Goal: Find specific page/section: Find specific page/section

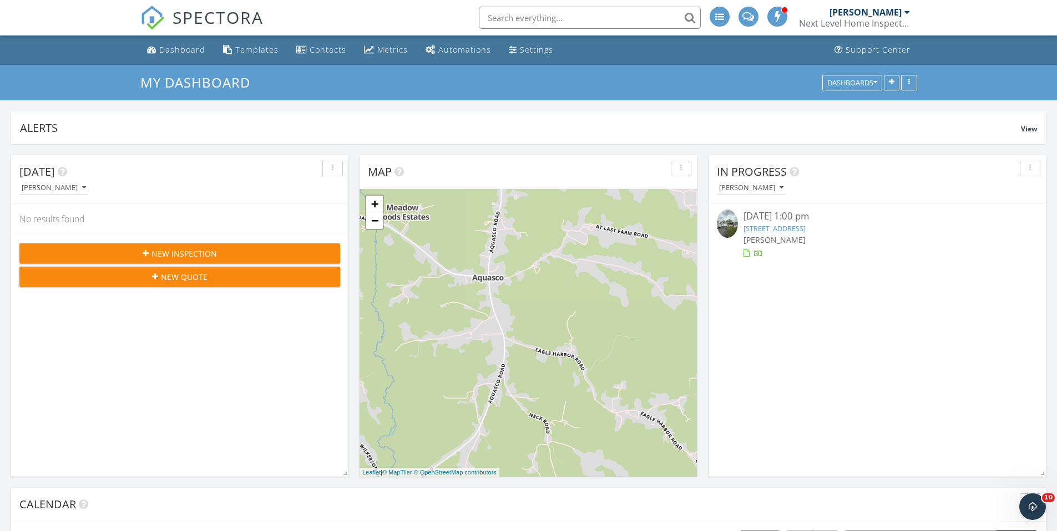
click at [519, 16] on input "text" at bounding box center [590, 18] width 222 height 22
paste input "2050 KINGS LANDING ROADHUNTINGTOWN, MD 20639"
click at [561, 12] on input "2050 KINGS LANDING ROADHUNTINGTOWN, MD 20639" at bounding box center [590, 18] width 222 height 22
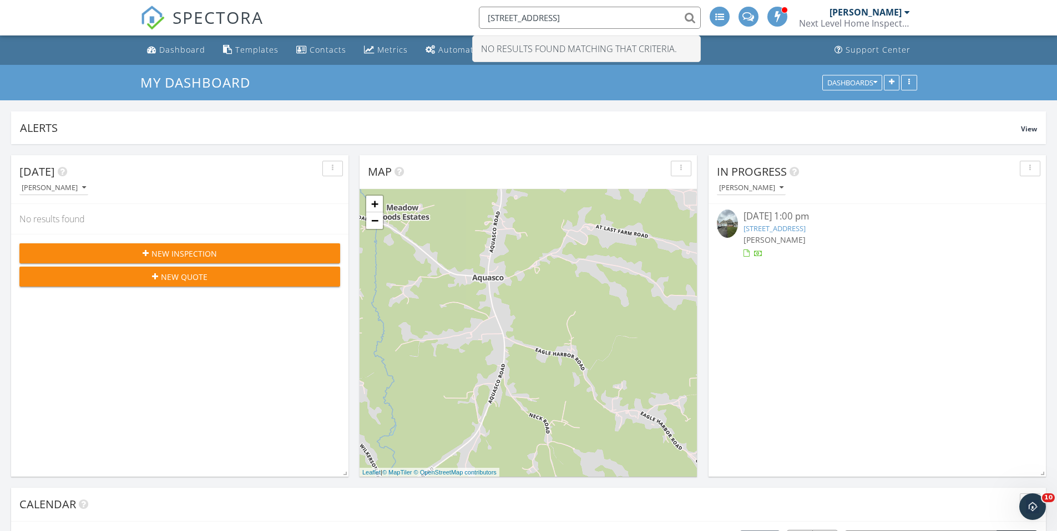
click at [547, 21] on input "2050 KINGS LANDING ROADHUNTINGTOWN, MD 20639" at bounding box center [590, 18] width 222 height 22
click at [669, 19] on input "2050 KINGS LANDING ROADHUNTINGTOWN, MD 20639" at bounding box center [590, 18] width 222 height 22
click at [669, 19] on input "2050 KINGS LANDING ROADHUNTINGT20639" at bounding box center [590, 18] width 222 height 22
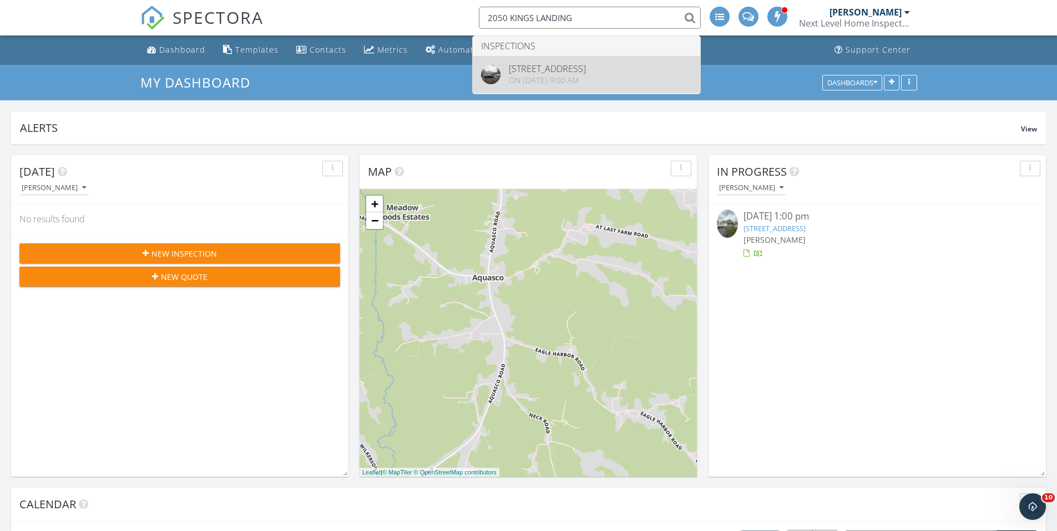
type input "2050 KINGS LANDING"
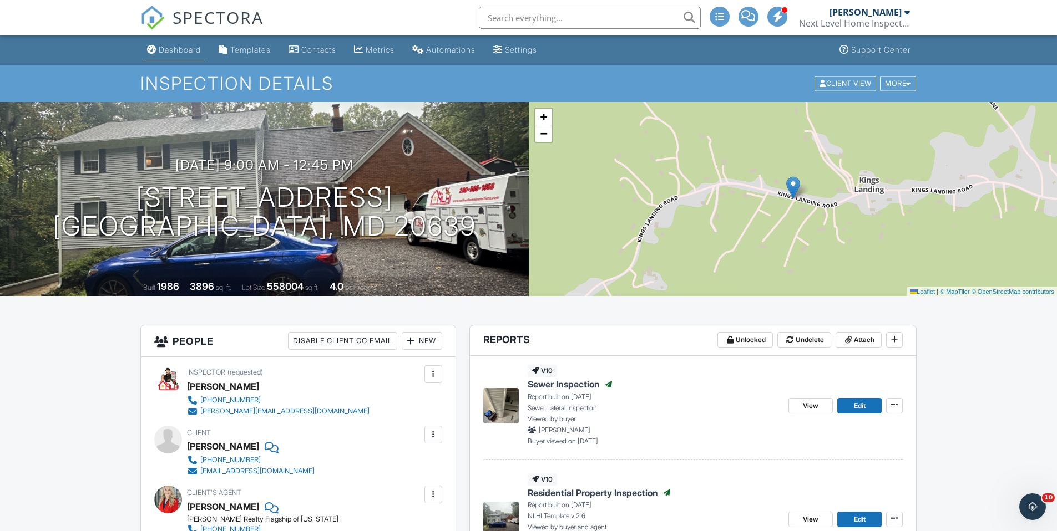
click at [199, 55] on link "Dashboard" at bounding box center [174, 50] width 63 height 21
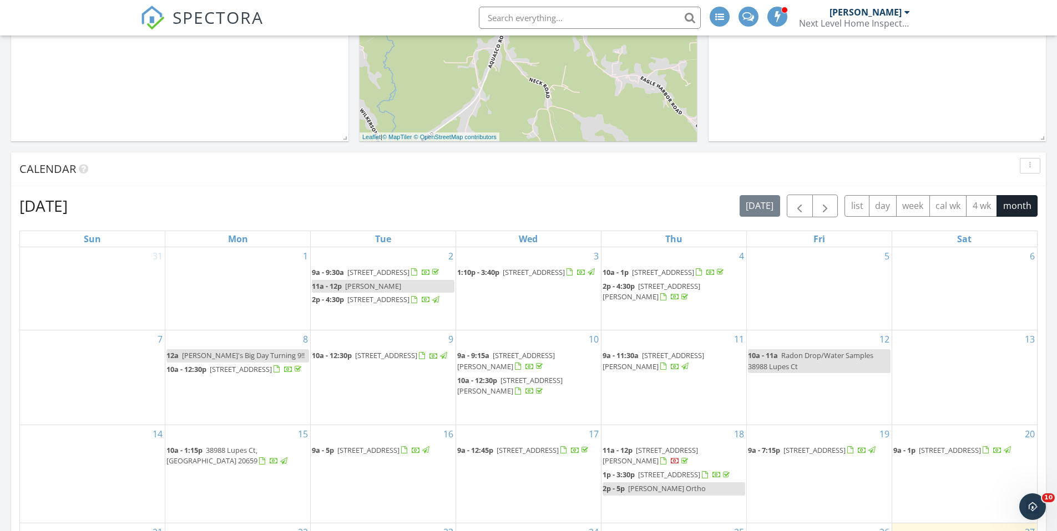
scroll to position [333, 0]
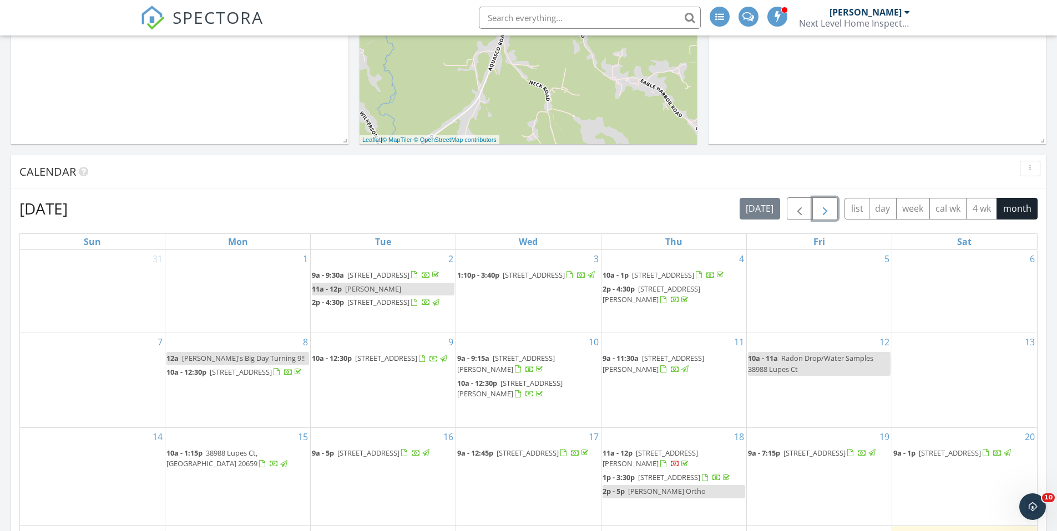
click at [819, 209] on span "button" at bounding box center [824, 209] width 13 height 13
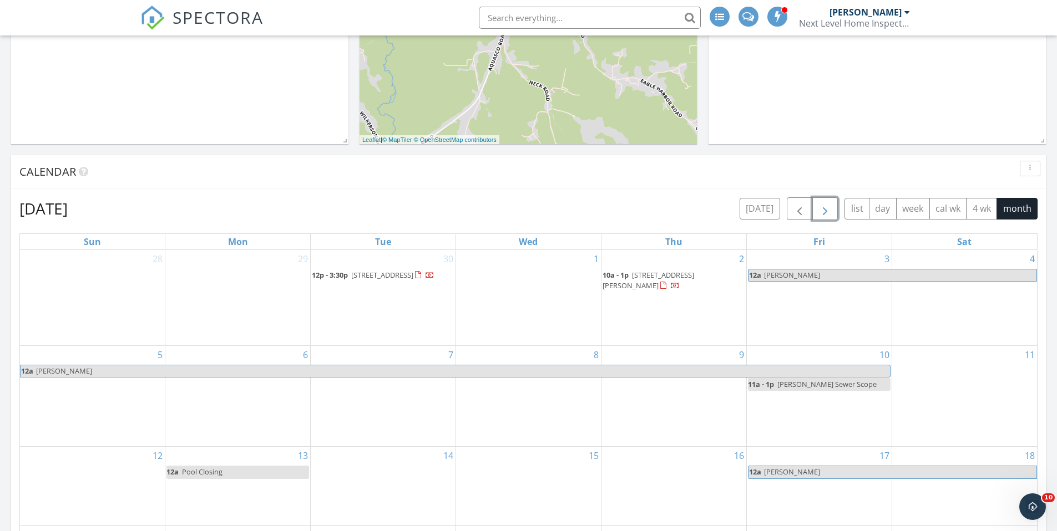
click at [822, 211] on span "button" at bounding box center [824, 209] width 13 height 13
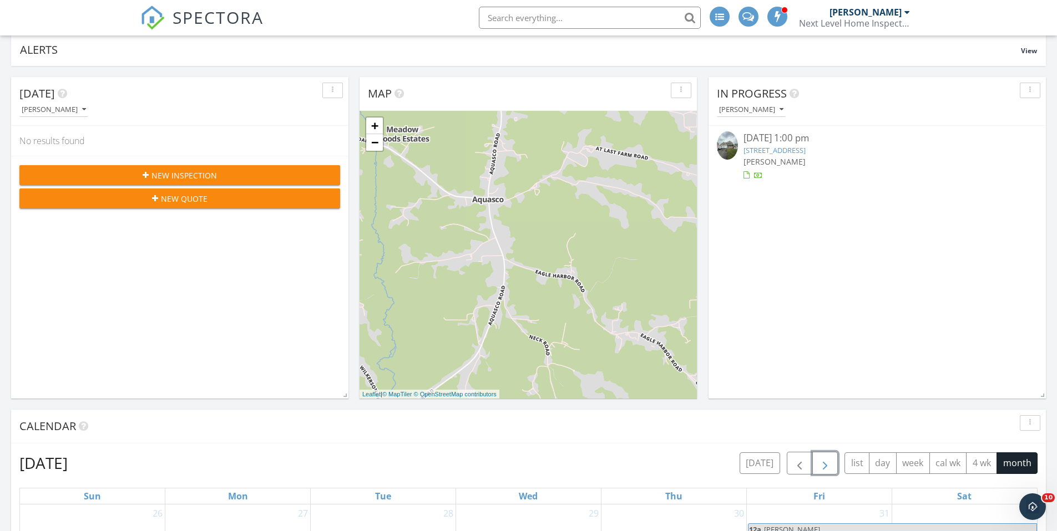
scroll to position [0, 0]
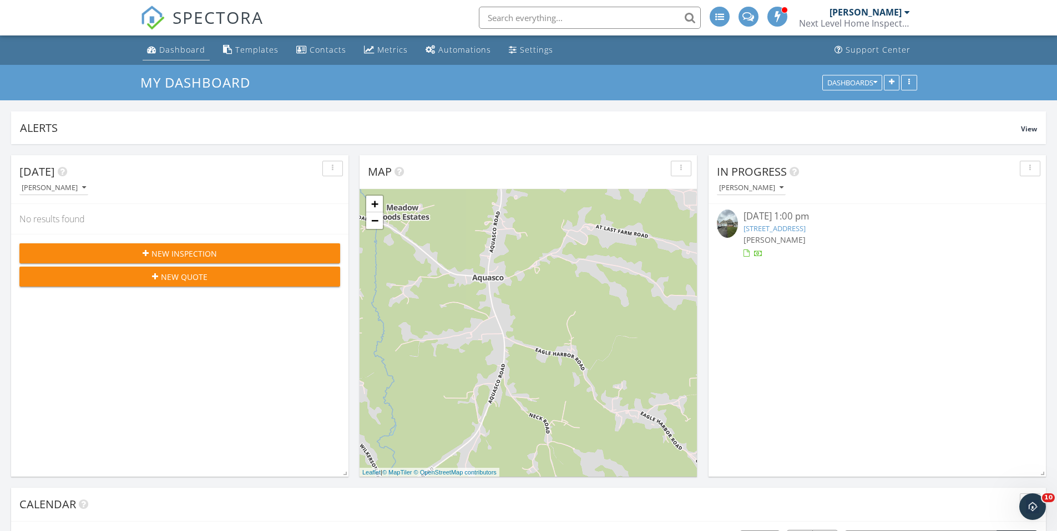
click at [194, 48] on div "Dashboard" at bounding box center [182, 49] width 46 height 11
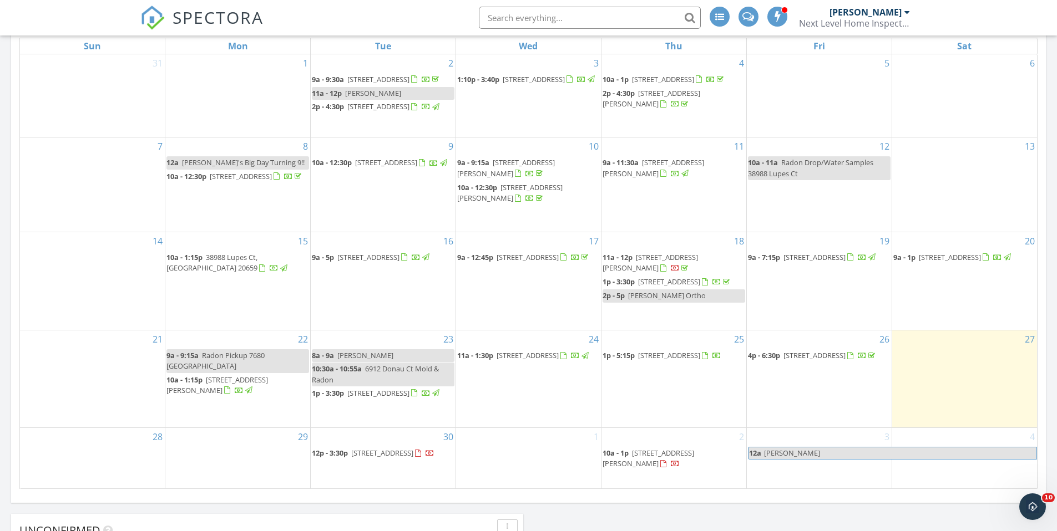
scroll to position [666, 0]
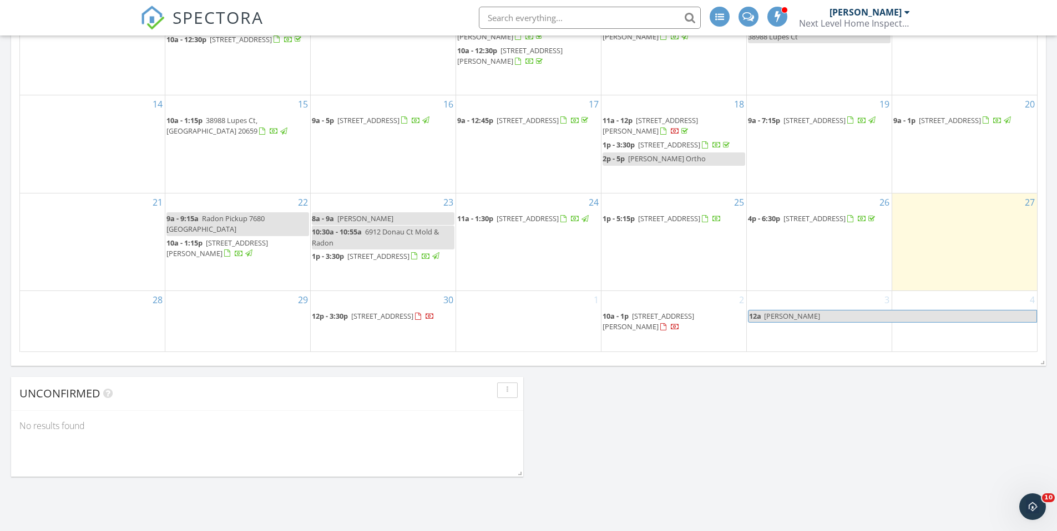
click at [351, 321] on span "[STREET_ADDRESS]" at bounding box center [382, 316] width 62 height 10
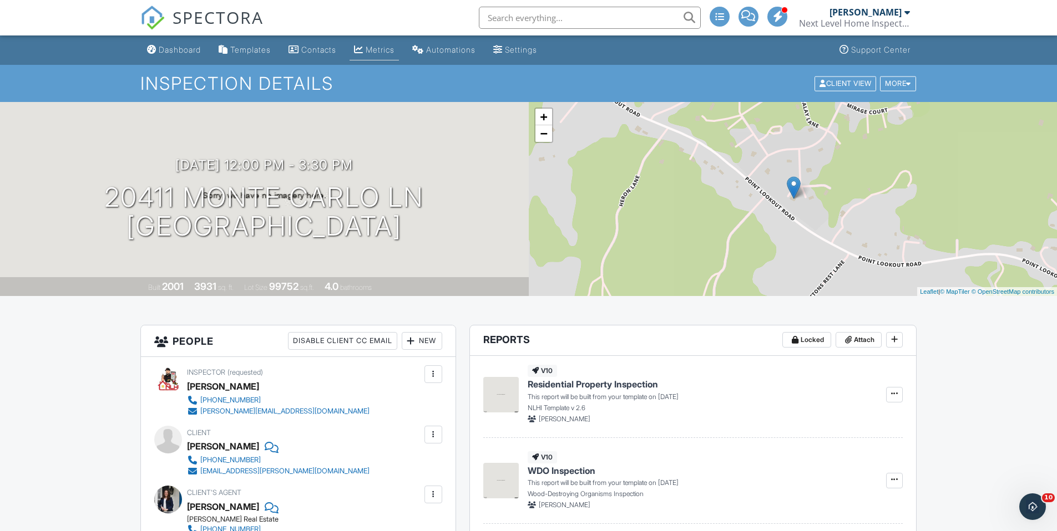
click at [383, 50] on div "Metrics" at bounding box center [380, 49] width 29 height 9
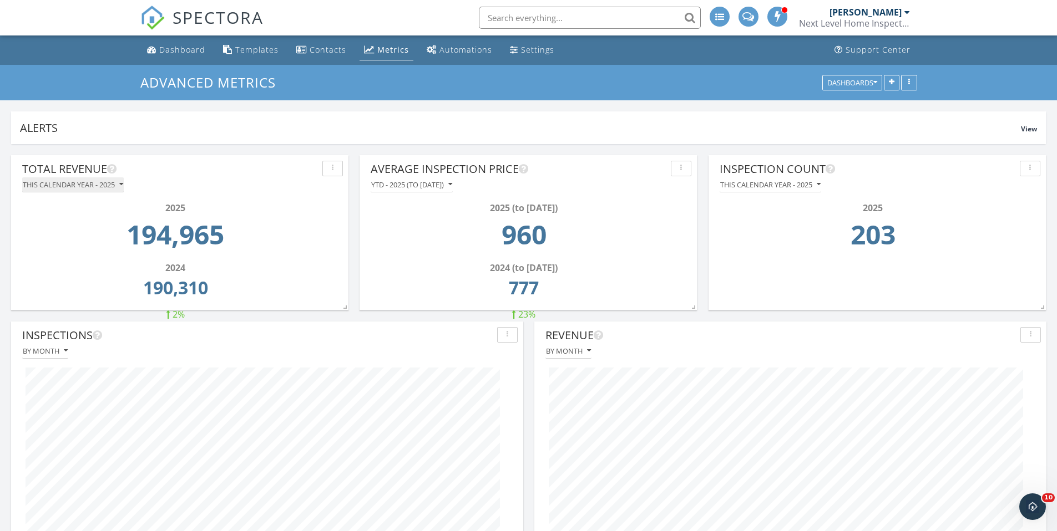
click at [60, 188] on div "This calendar year - 2025" at bounding box center [73, 185] width 100 height 8
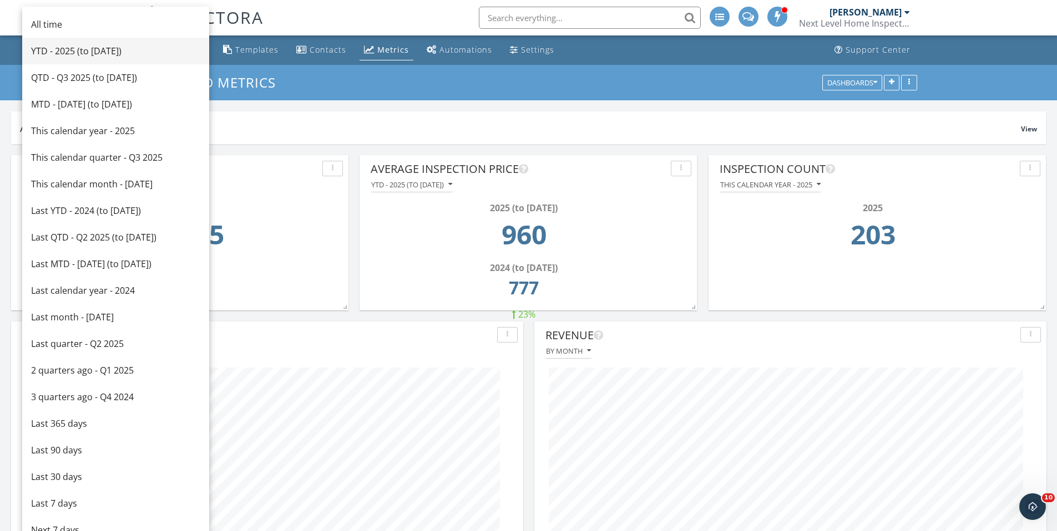
click at [54, 48] on div "YTD - 2025 (to Sep 27th)" at bounding box center [115, 50] width 169 height 13
